Goal: Transaction & Acquisition: Download file/media

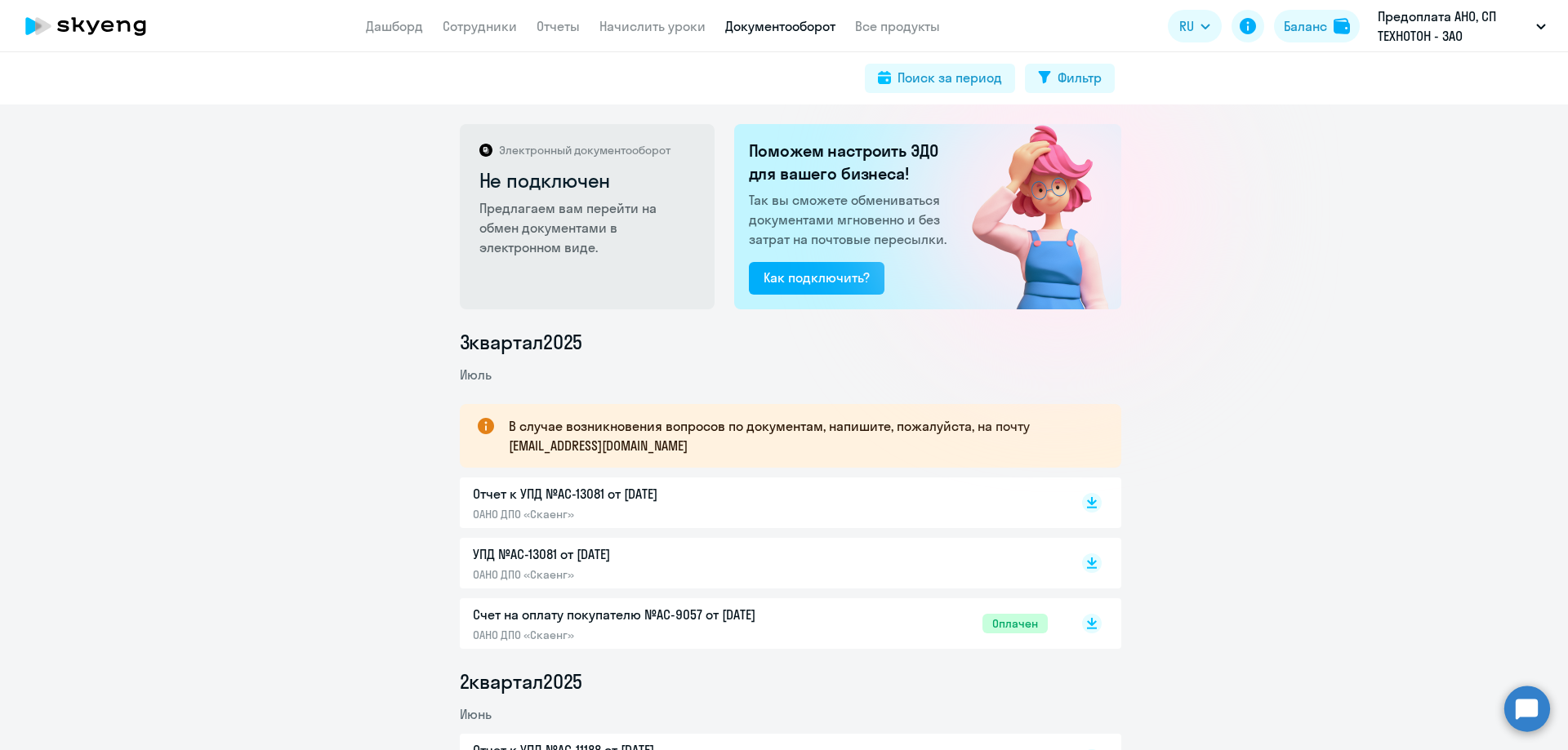
scroll to position [82, 0]
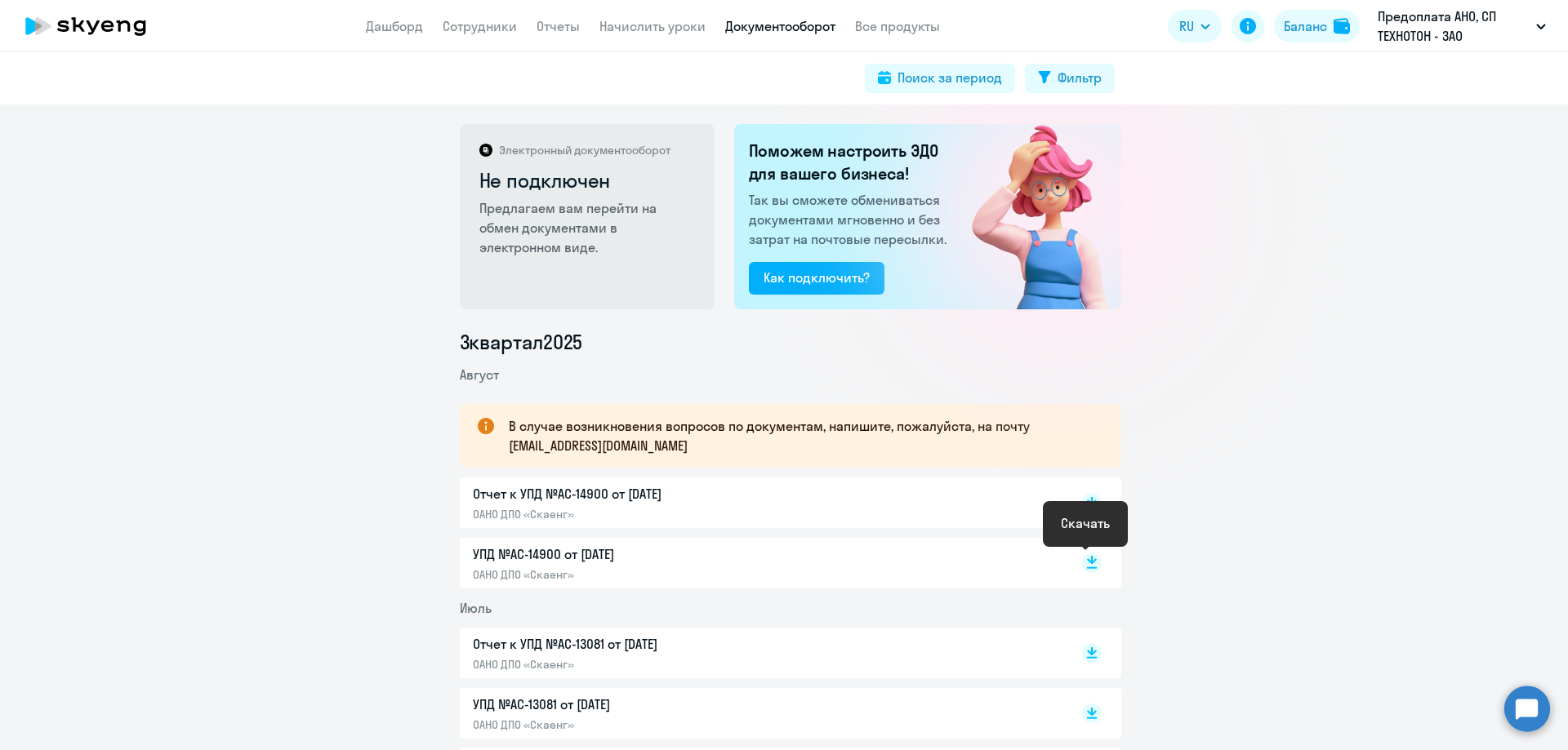
click at [1085, 564] on rect at bounding box center [1092, 563] width 20 height 20
click at [1090, 497] on rect at bounding box center [1092, 503] width 20 height 20
drag, startPoint x: 209, startPoint y: 782, endPoint x: 146, endPoint y: 782, distance: 63.0
drag, startPoint x: 146, startPoint y: 782, endPoint x: 1507, endPoint y: 466, distance: 1397.2
